Goal: Task Accomplishment & Management: Complete application form

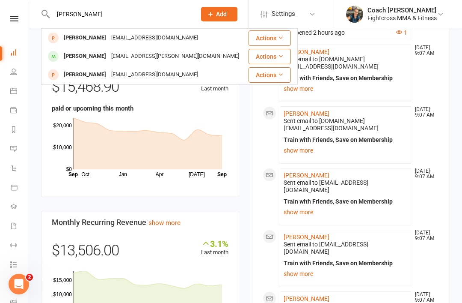
type input "[PERSON_NAME]"
click at [72, 54] on div "[PERSON_NAME]" at bounding box center [85, 56] width 48 height 12
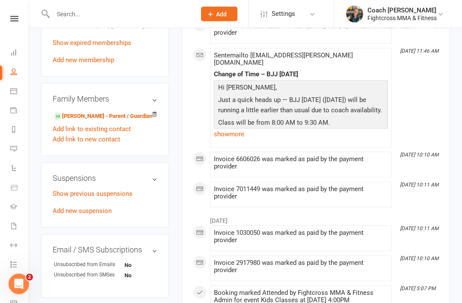
scroll to position [489, 0]
click at [63, 207] on link "Add new suspension" at bounding box center [82, 211] width 59 height 8
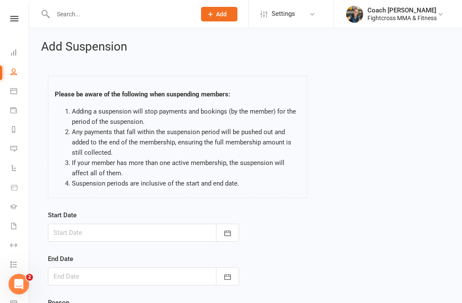
click at [79, 225] on div at bounding box center [143, 232] width 191 height 18
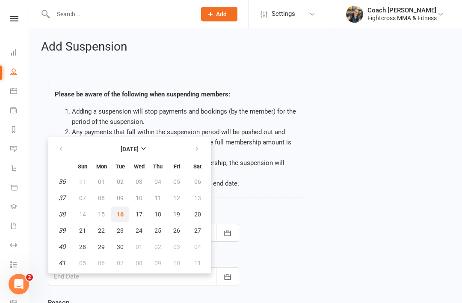
click at [121, 213] on span "16" at bounding box center [120, 214] width 7 height 7
type input "[DATE]"
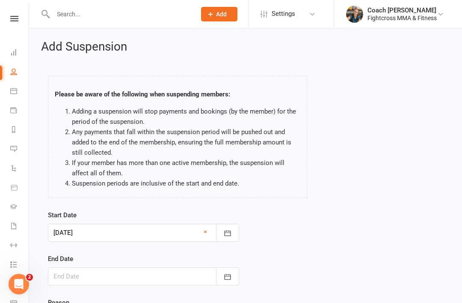
click at [77, 275] on div at bounding box center [143, 276] width 191 height 18
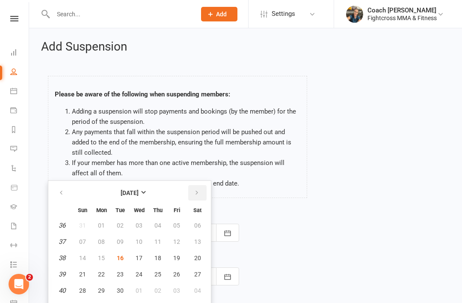
click at [195, 189] on icon "button" at bounding box center [197, 192] width 6 height 7
click at [153, 254] on button "16" at bounding box center [158, 257] width 18 height 15
type input "[DATE]"
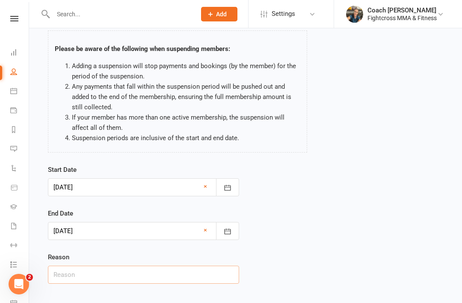
click at [74, 273] on input "text" at bounding box center [143, 274] width 191 height 18
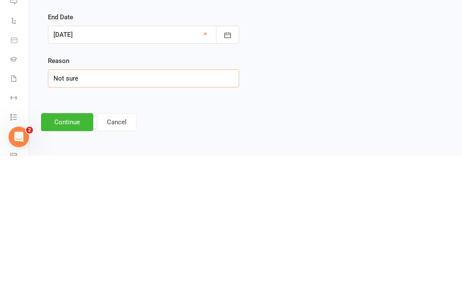
type input "Not sure"
click at [67, 260] on button "Continue" at bounding box center [67, 269] width 52 height 18
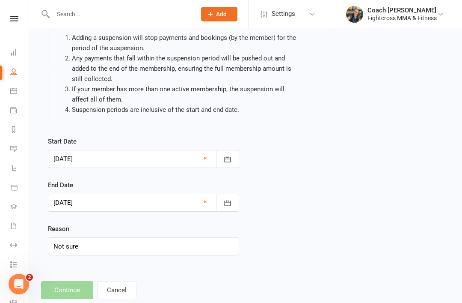
scroll to position [0, 0]
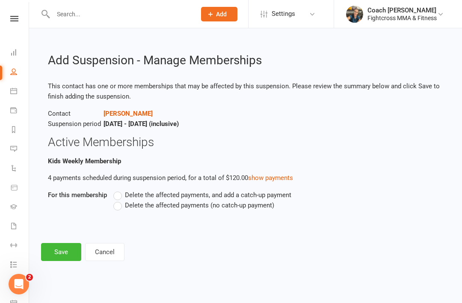
click at [112, 203] on div "Delete the affected payments, and add a catch-up payment Delete the affected pa…" at bounding box center [239, 206] width 264 height 33
click at [114, 208] on label "Delete the affected payments (no catch-up payment)" at bounding box center [193, 205] width 161 height 10
click at [114, 200] on input "Delete the affected payments (no catch-up payment)" at bounding box center [116, 200] width 6 height 0
click at [60, 253] on button "Save" at bounding box center [61, 252] width 40 height 18
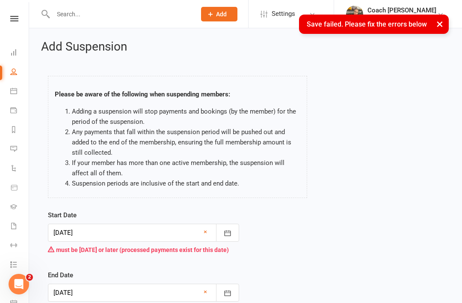
click at [168, 227] on div at bounding box center [143, 232] width 191 height 18
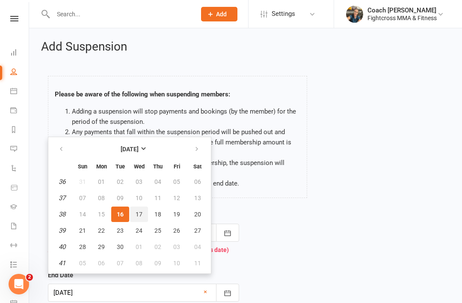
click at [142, 212] on span "17" at bounding box center [139, 214] width 7 height 7
type input "[DATE]"
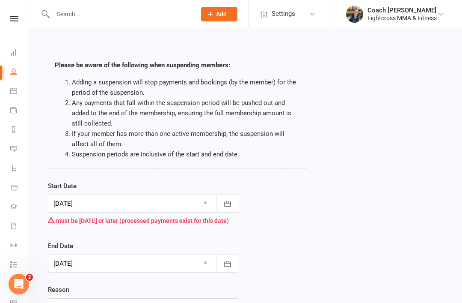
scroll to position [90, 0]
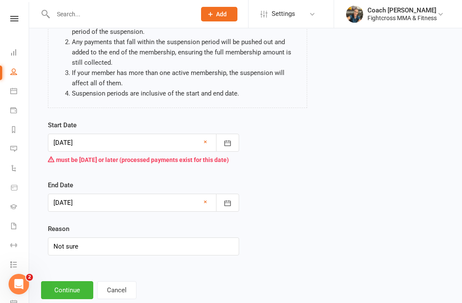
click at [77, 281] on button "Continue" at bounding box center [67, 290] width 52 height 18
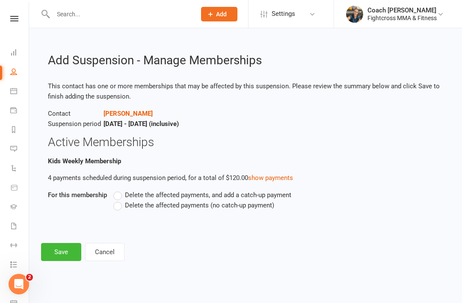
click at [121, 206] on label "Delete the affected payments (no catch-up payment)" at bounding box center [193, 205] width 161 height 10
click at [119, 200] on input "Delete the affected payments (no catch-up payment)" at bounding box center [116, 200] width 6 height 0
click at [63, 254] on button "Save" at bounding box center [61, 252] width 40 height 18
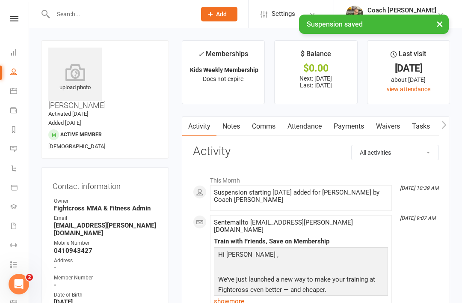
click at [18, 46] on link "Dashboard" at bounding box center [19, 53] width 19 height 19
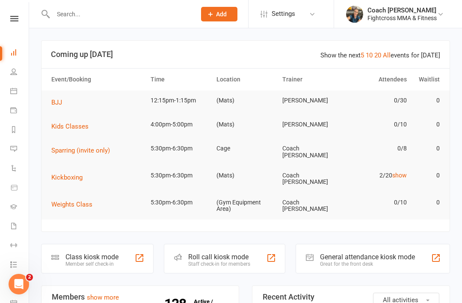
click at [226, 14] on span "Add" at bounding box center [221, 14] width 11 height 7
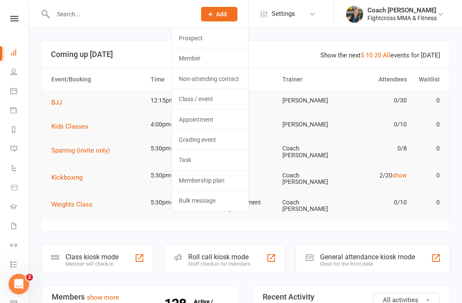
click at [197, 39] on link "Prospect" at bounding box center [210, 38] width 76 height 20
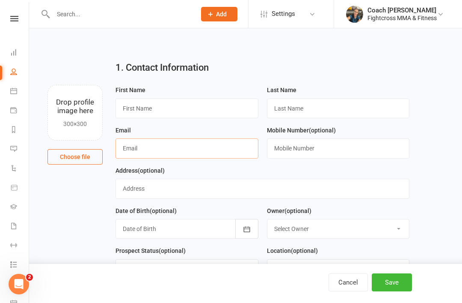
click at [152, 147] on input "text" at bounding box center [187, 148] width 143 height 20
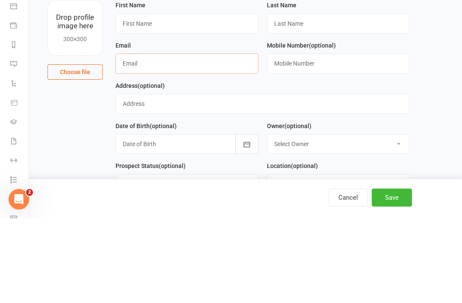
click at [141, 138] on input "text" at bounding box center [187, 148] width 143 height 20
paste input "mailto:[EMAIL_ADDRESS][DOMAIN_NAME]"
click at [141, 138] on input "mailto:[EMAIL_ADDRESS][DOMAIN_NAME]" at bounding box center [187, 148] width 143 height 20
click at [144, 138] on input "mailto:[EMAIL_ADDRESS][DOMAIN_NAME]" at bounding box center [187, 148] width 143 height 20
click at [149, 138] on input "mailto:[EMAIL_ADDRESS][DOMAIN_NAME]" at bounding box center [187, 148] width 143 height 20
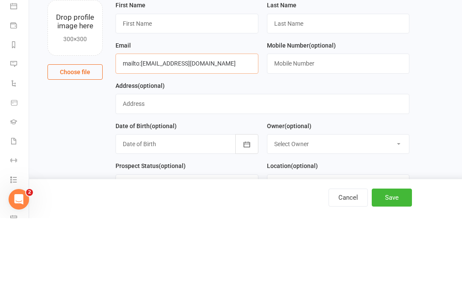
click at [140, 138] on input "mailto:[EMAIL_ADDRESS][DOMAIN_NAME]" at bounding box center [187, 148] width 143 height 20
type input "[EMAIL_ADDRESS][DOMAIN_NAME]"
click at [161, 98] on input "text" at bounding box center [187, 108] width 143 height 20
type input "A"
type input "[PERSON_NAME]"
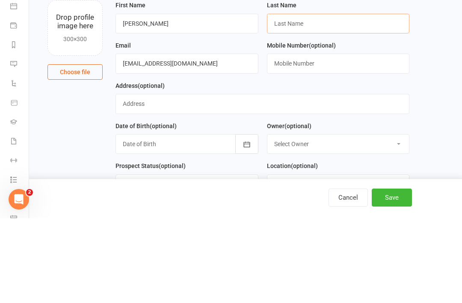
click at [358, 98] on input "text" at bounding box center [338, 108] width 143 height 20
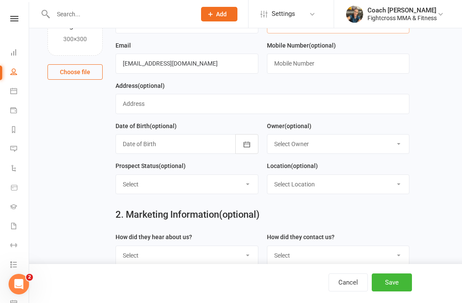
type input "Fitz"
click at [372, 54] on input "text" at bounding box center [338, 64] width 143 height 20
paste input "0492370275"
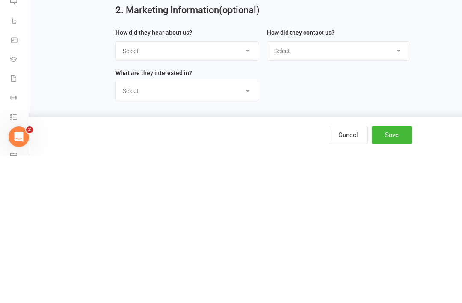
type input "0492370275"
click at [391, 273] on button "Save" at bounding box center [392, 282] width 40 height 18
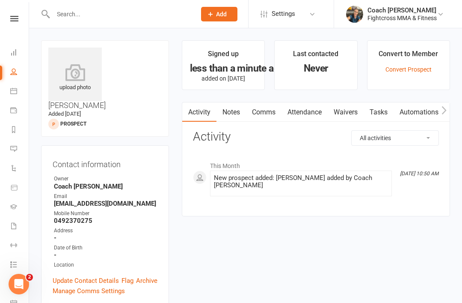
click at [73, 13] on input "text" at bounding box center [121, 14] width 140 height 12
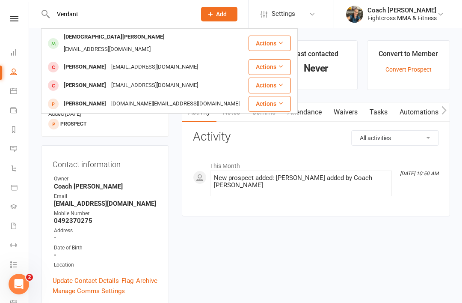
type input "Verdant"
click at [73, 35] on div "[DEMOGRAPHIC_DATA][PERSON_NAME]" at bounding box center [114, 37] width 106 height 12
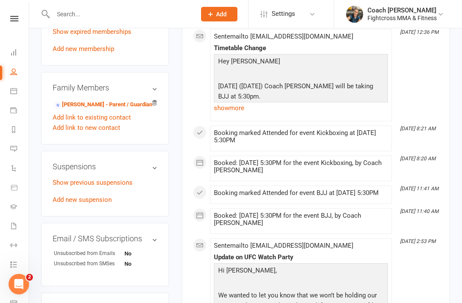
scroll to position [487, 0]
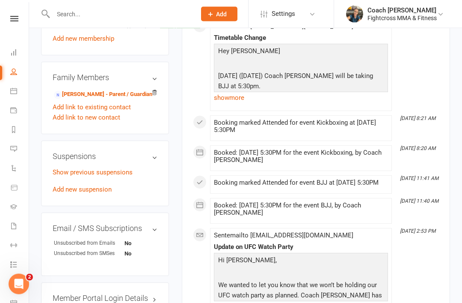
click at [66, 186] on link "Add new suspension" at bounding box center [82, 190] width 59 height 8
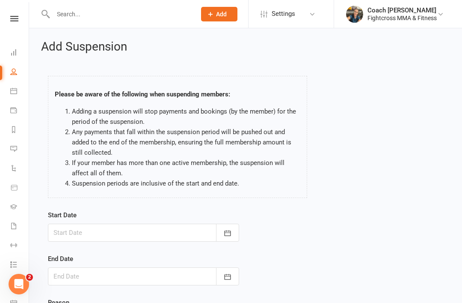
click at [86, 232] on div at bounding box center [143, 232] width 191 height 18
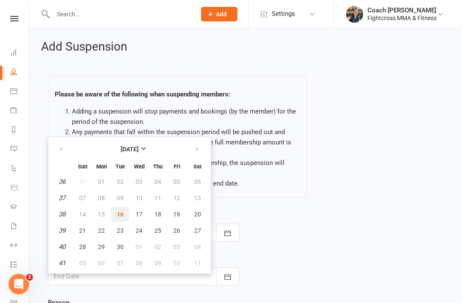
click at [127, 207] on button "16" at bounding box center [120, 213] width 18 height 15
type input "[DATE]"
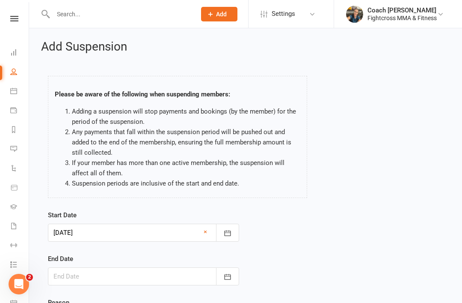
click at [96, 277] on div at bounding box center [143, 276] width 191 height 18
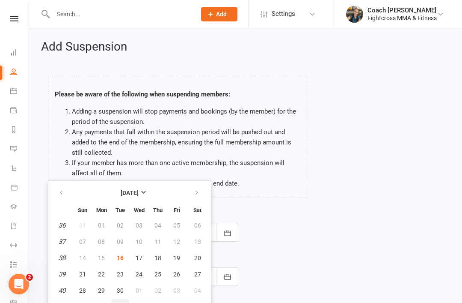
click at [120, 302] on span "07" at bounding box center [120, 306] width 7 height 7
type input "[DATE]"
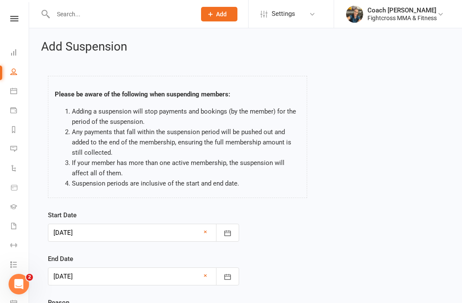
click at [77, 275] on div at bounding box center [143, 276] width 191 height 18
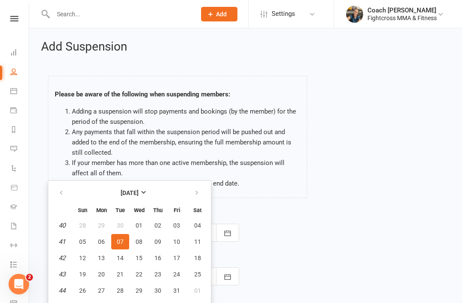
click at [271, 265] on div "Start Date [DATE] [DATE] Sun Mon Tue Wed Thu Fri Sat 36 31 01 02 03 04 05 06 37…" at bounding box center [246, 275] width 408 height 131
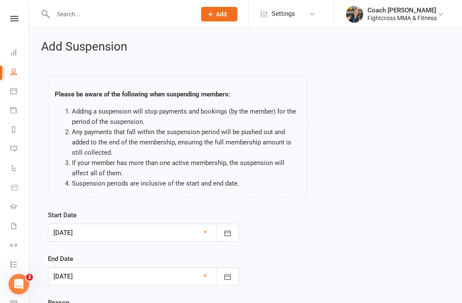
click at [68, 276] on div at bounding box center [143, 276] width 191 height 18
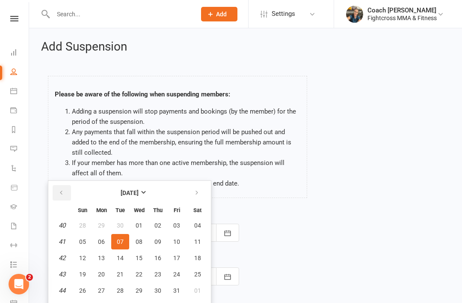
click at [65, 191] on button "button" at bounding box center [62, 192] width 18 height 15
click at [267, 277] on div "Start Date [DATE] [DATE] Sun Mon Tue Wed Thu Fri Sat 36 31 01 02 03 04 05 06 37…" at bounding box center [246, 275] width 408 height 131
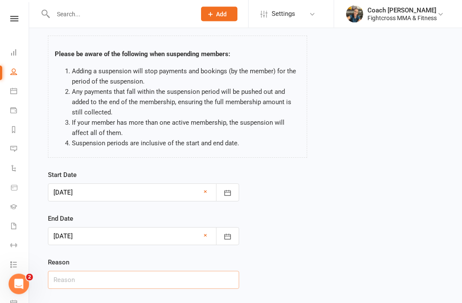
click at [71, 281] on input "text" at bounding box center [143, 280] width 191 height 18
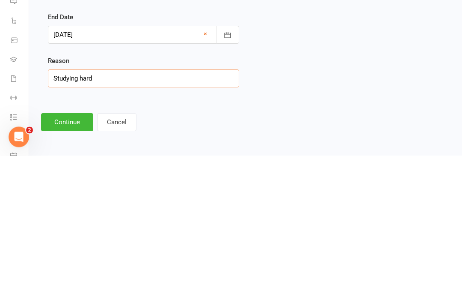
type input "Studying hard"
click at [61, 260] on button "Continue" at bounding box center [67, 269] width 52 height 18
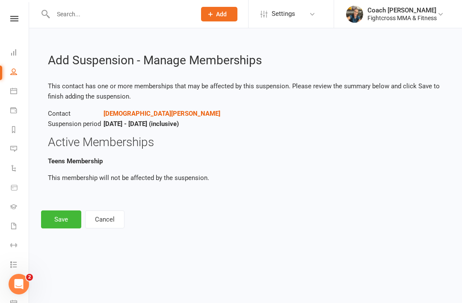
scroll to position [0, 0]
click at [56, 220] on button "Save" at bounding box center [61, 219] width 40 height 18
